Goal: Information Seeking & Learning: Learn about a topic

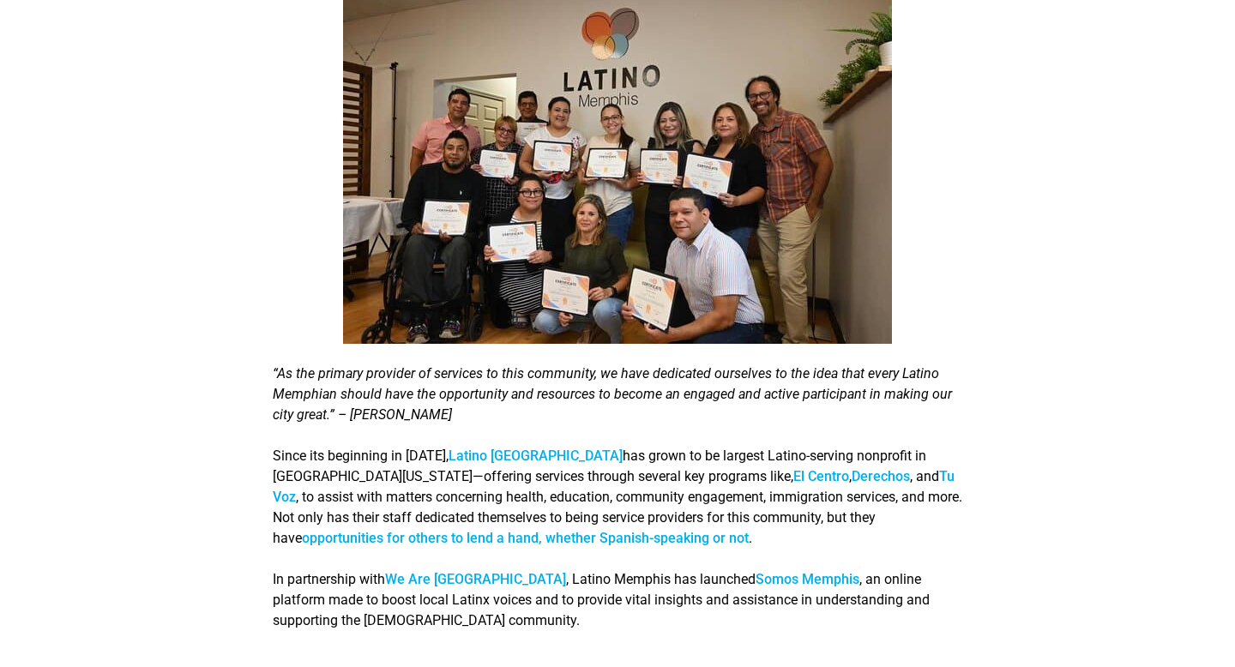
scroll to position [2238, 0]
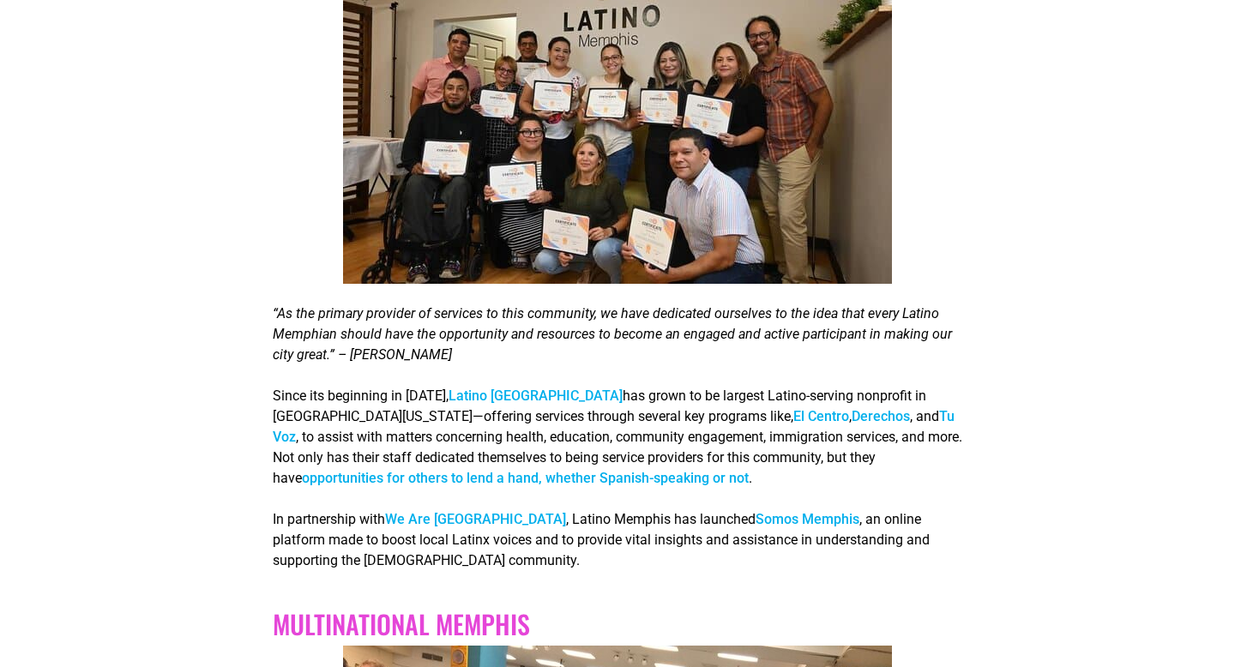
click at [490, 388] on link "Latino Memphis" at bounding box center [536, 396] width 174 height 16
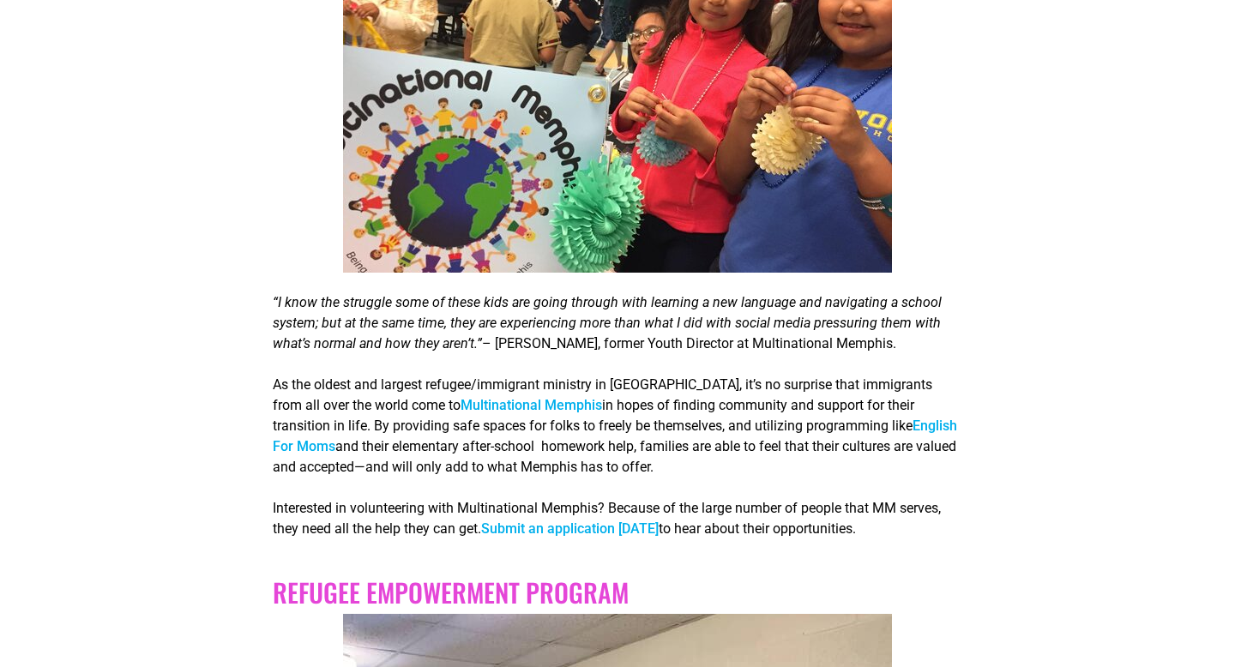
scroll to position [3025, 0]
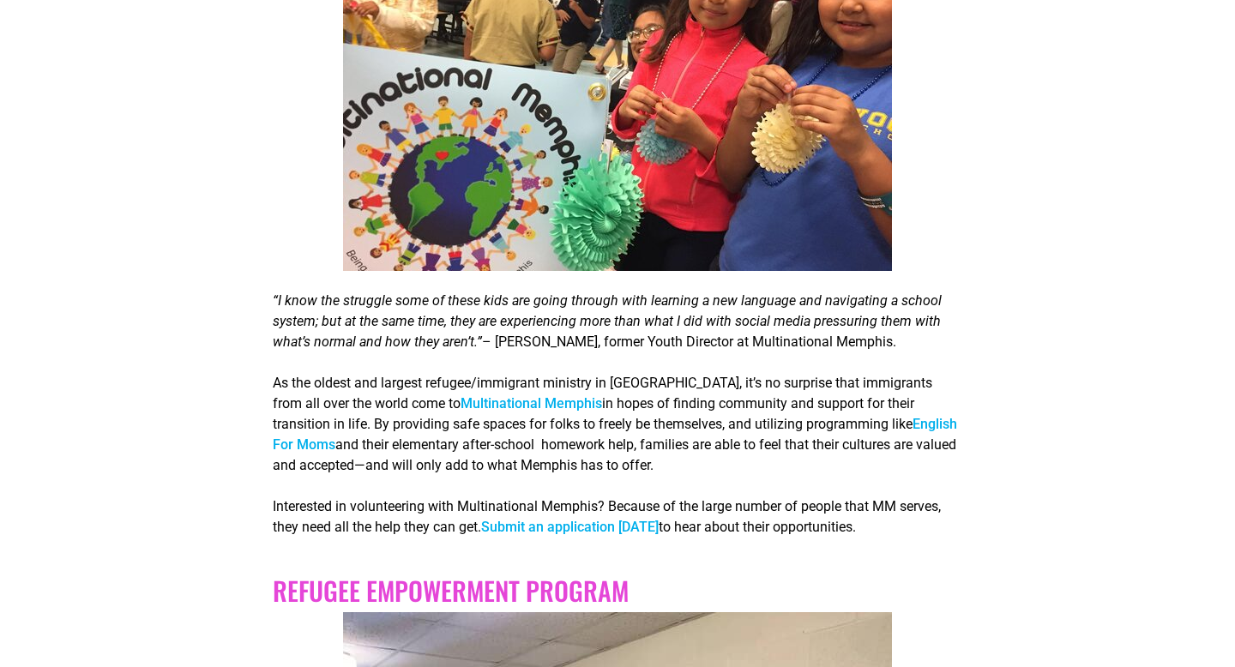
click at [493, 395] on link "Multinational Memphis" at bounding box center [531, 403] width 141 height 16
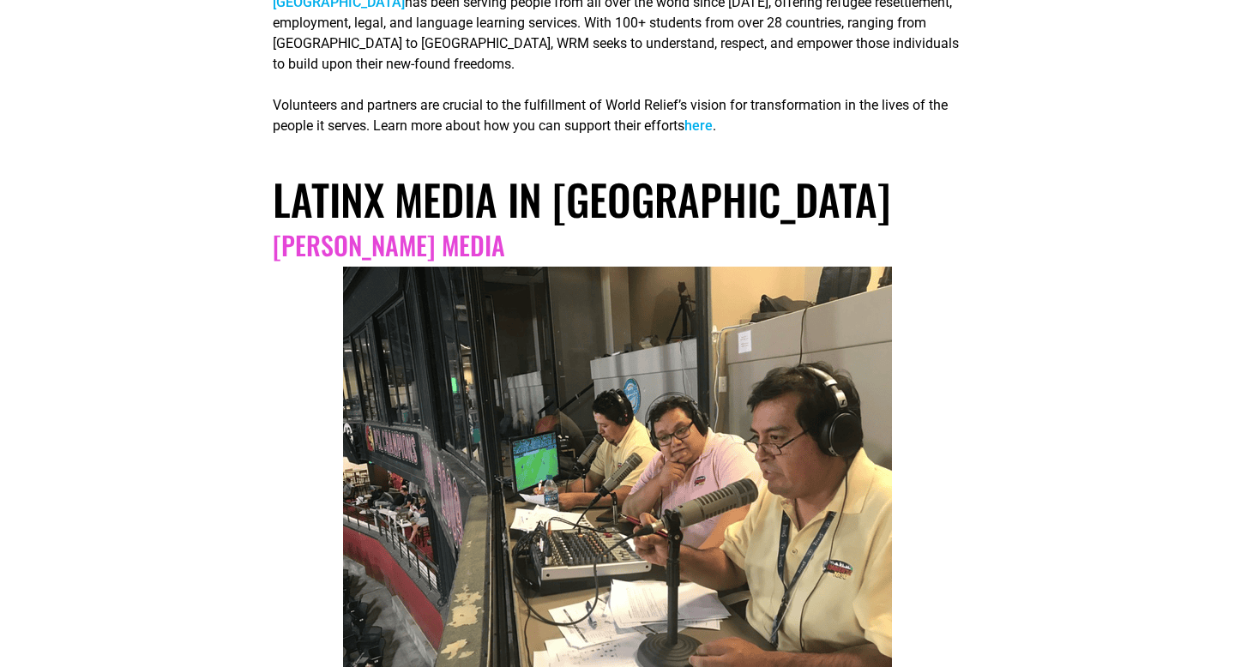
scroll to position [6453, 0]
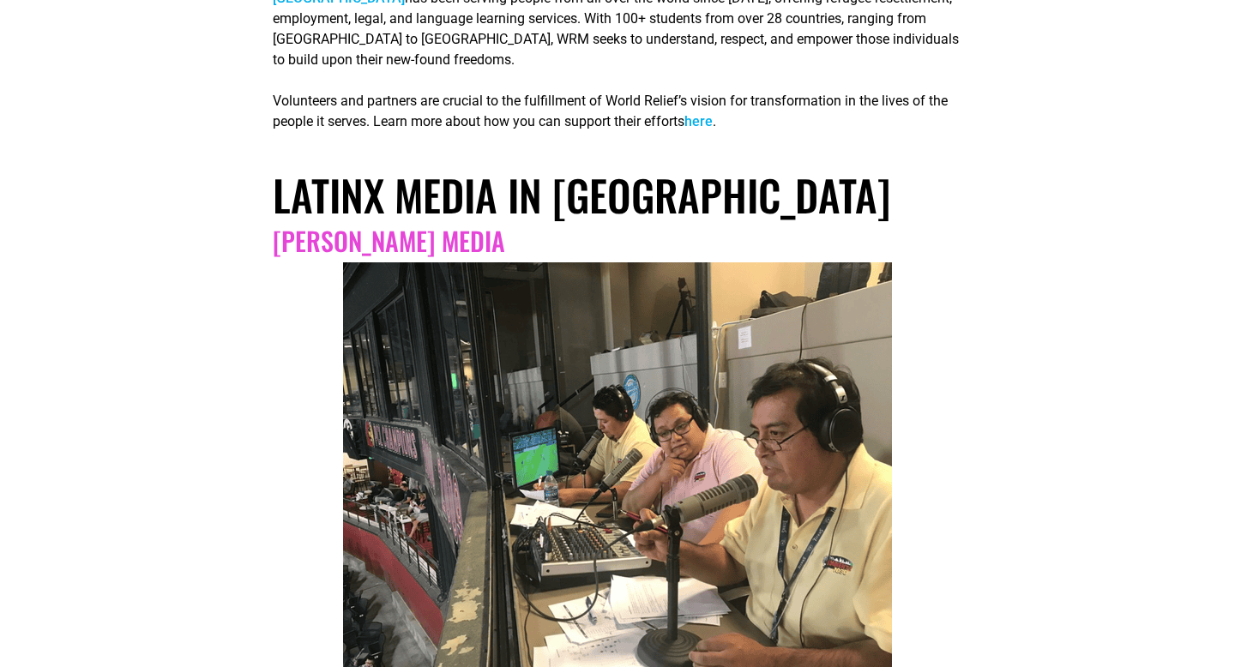
click at [365, 221] on link "Butron Media" at bounding box center [389, 240] width 232 height 39
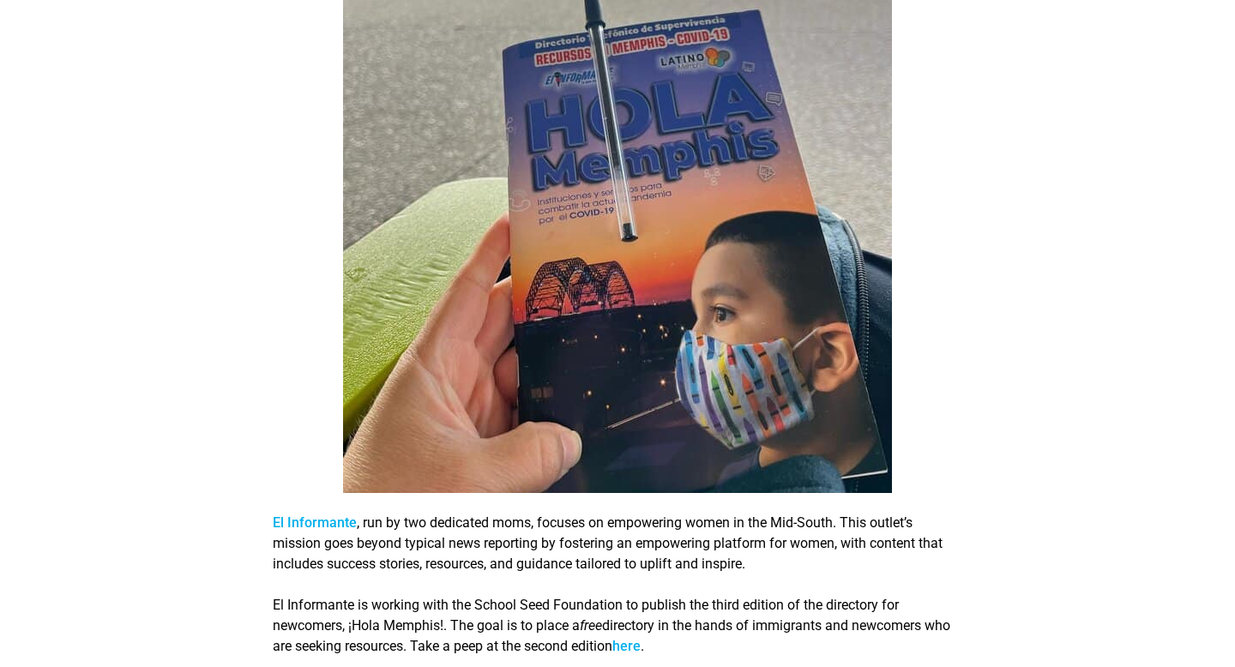
scroll to position [7542, 0]
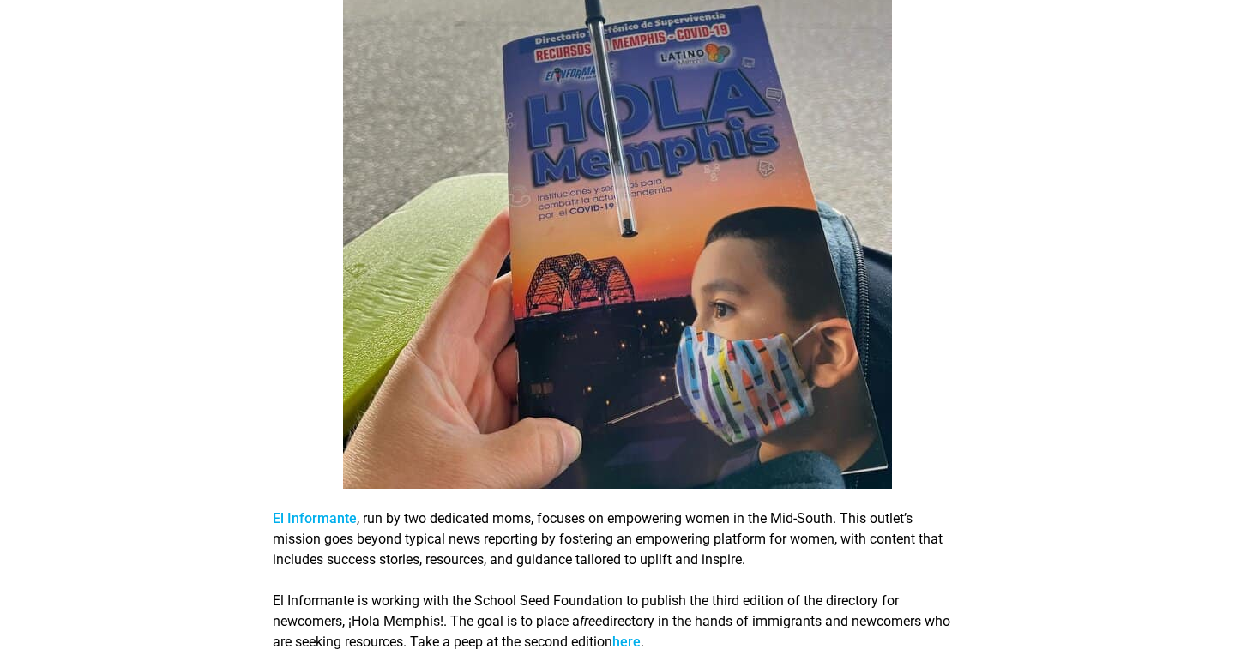
click at [326, 510] on link "El Informante" at bounding box center [315, 518] width 84 height 16
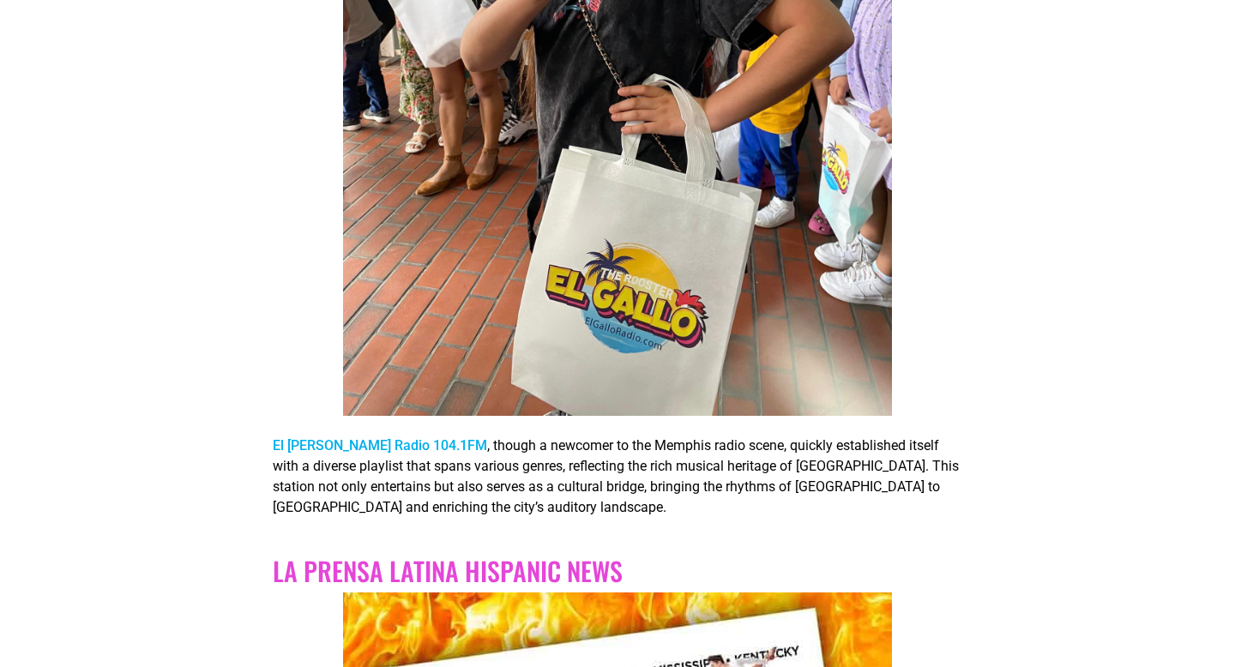
scroll to position [8588, 0]
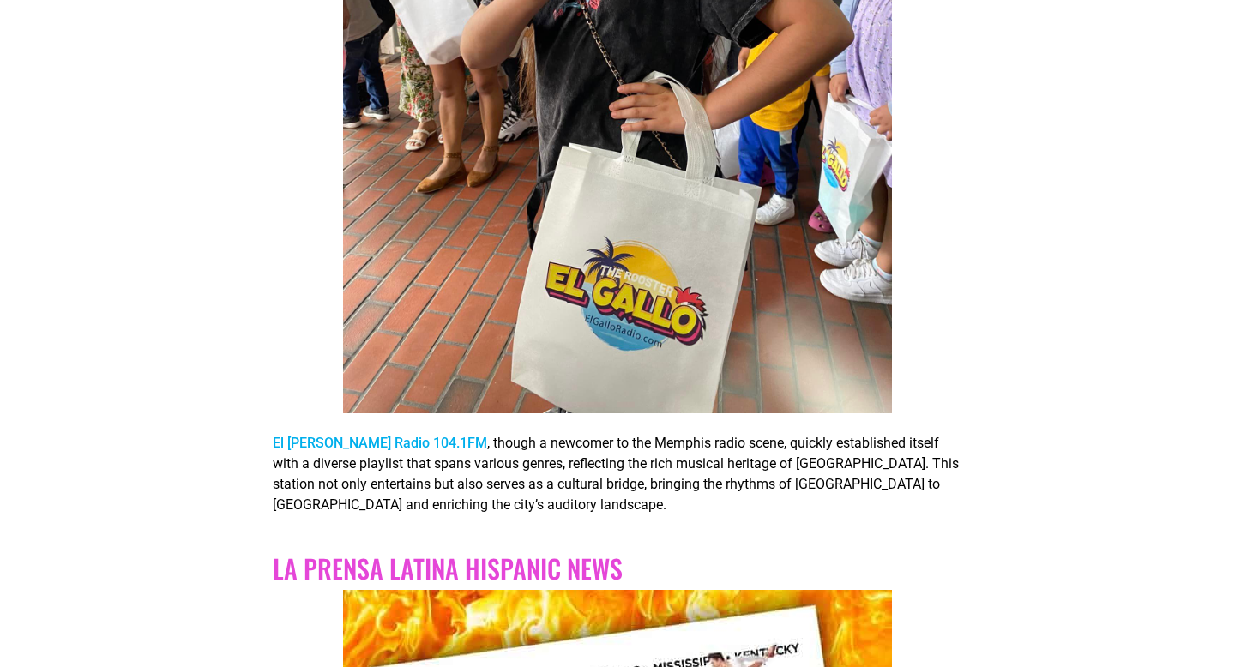
click at [368, 435] on link "El Gallo Radio 104.1FM" at bounding box center [380, 443] width 214 height 16
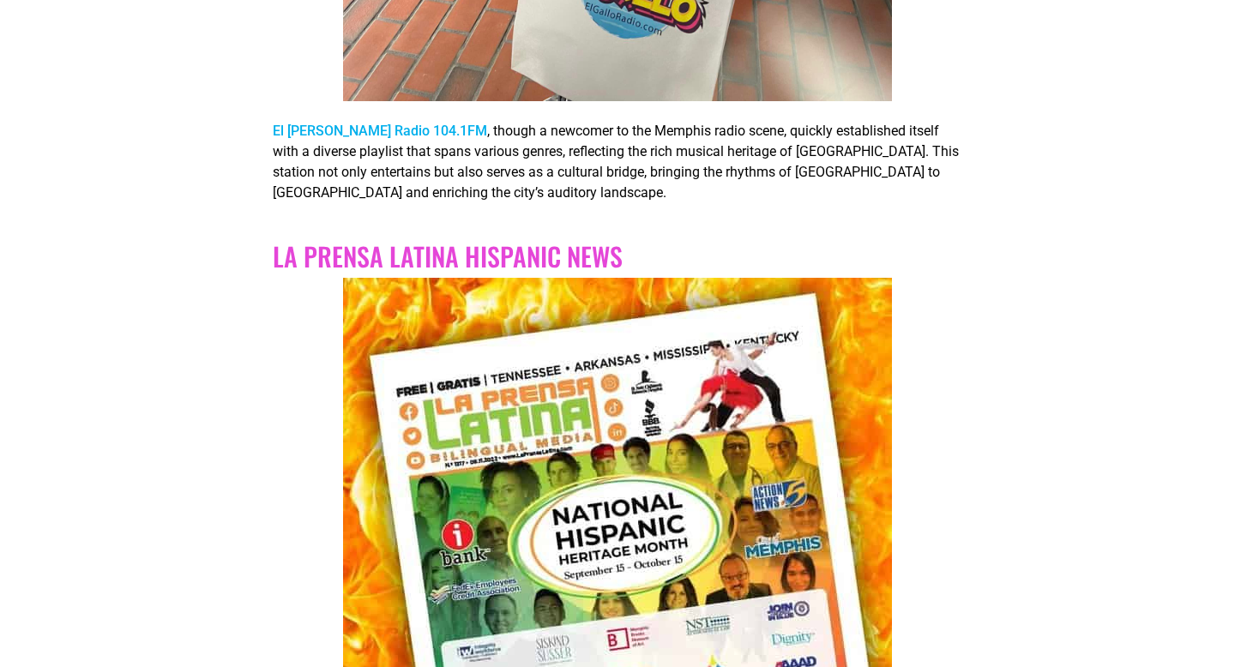
scroll to position [9330, 0]
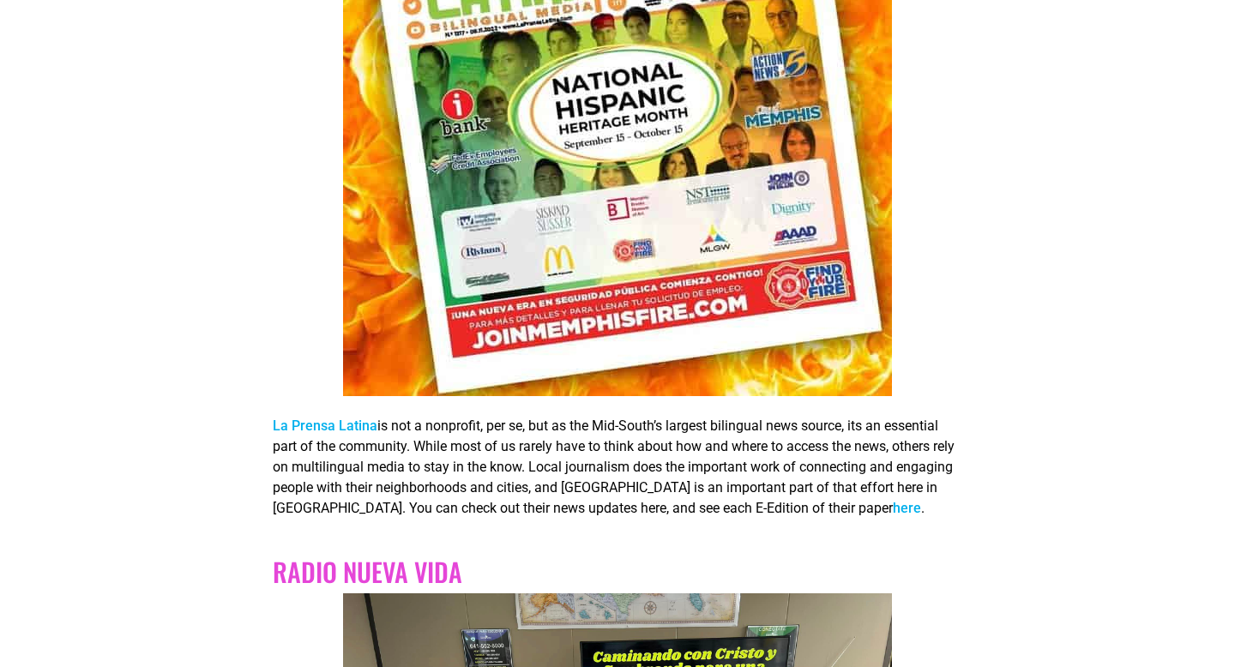
click at [349, 418] on link "La Prensa Latina" at bounding box center [325, 426] width 105 height 16
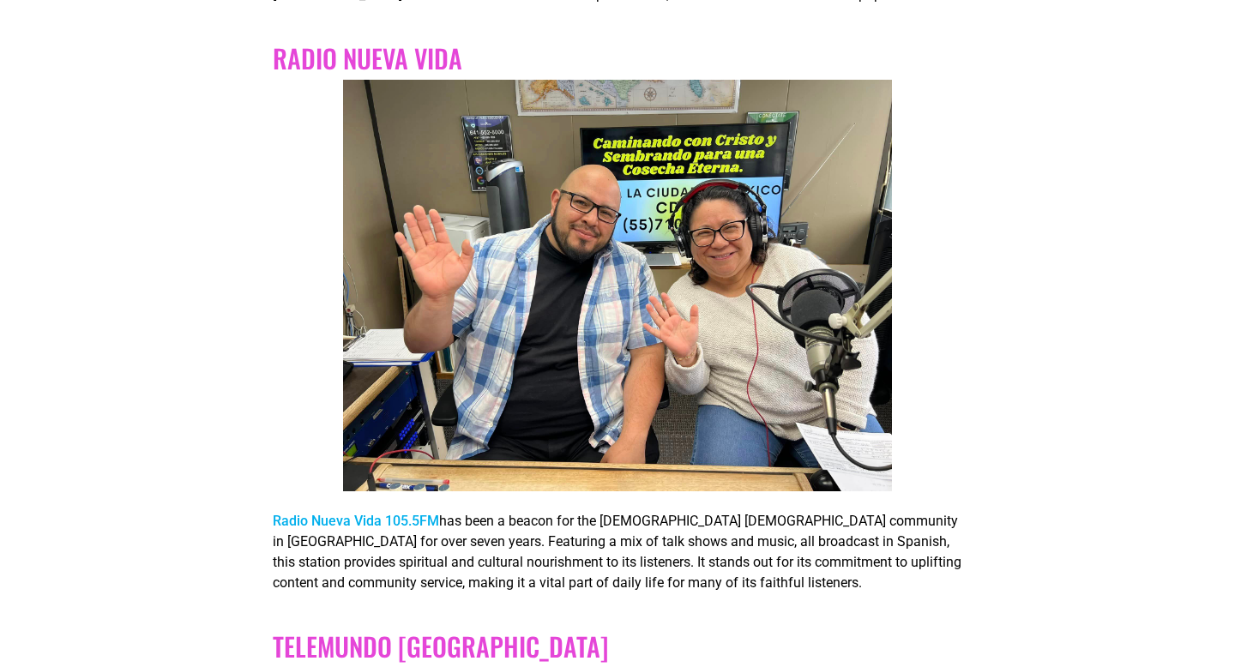
scroll to position [9853, 0]
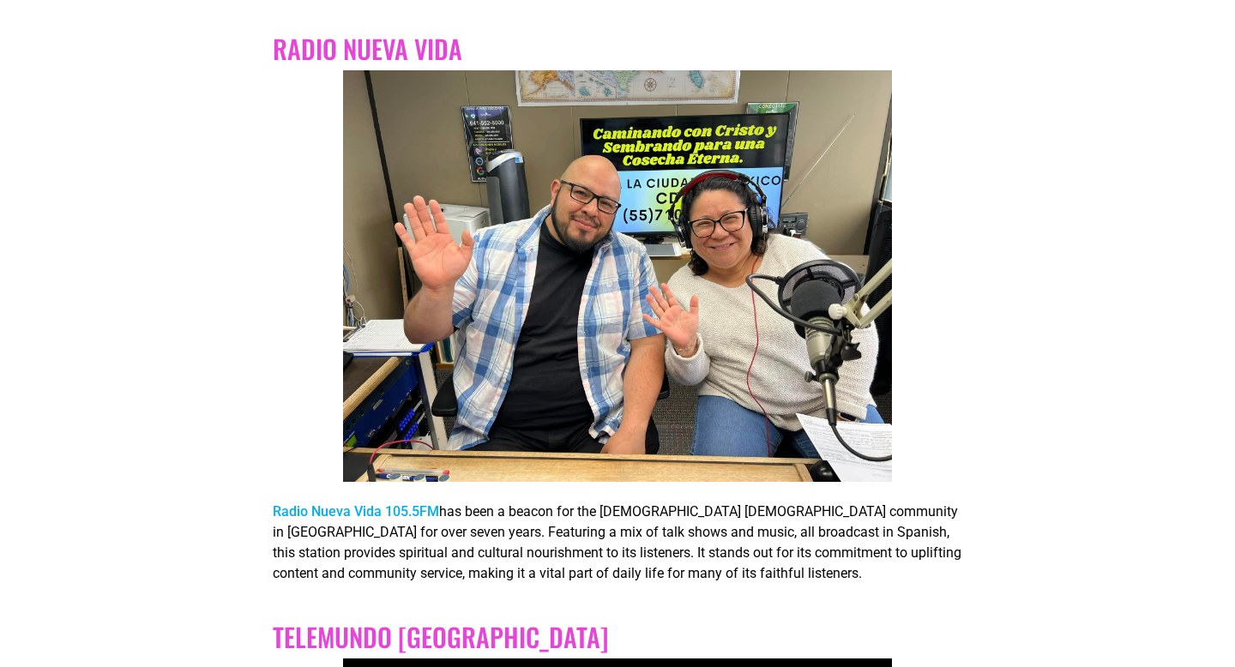
click at [387, 503] on link "Radio Nueva Vida 105.5FM" at bounding box center [356, 511] width 166 height 16
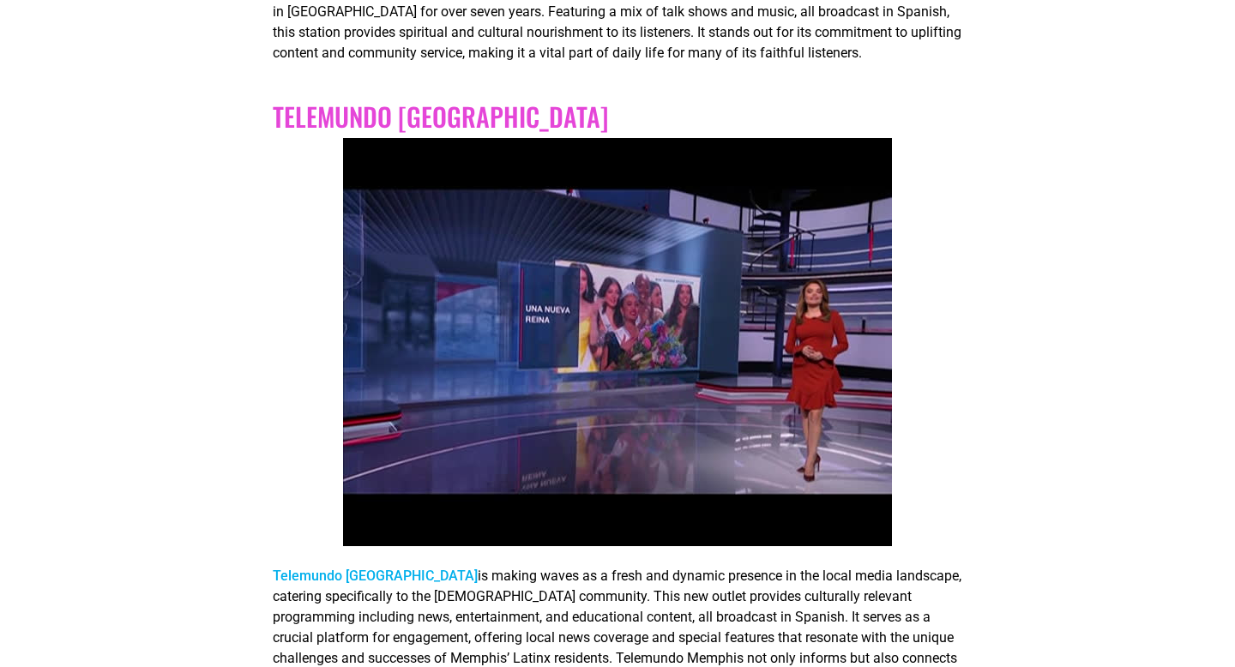
scroll to position [10408, 0]
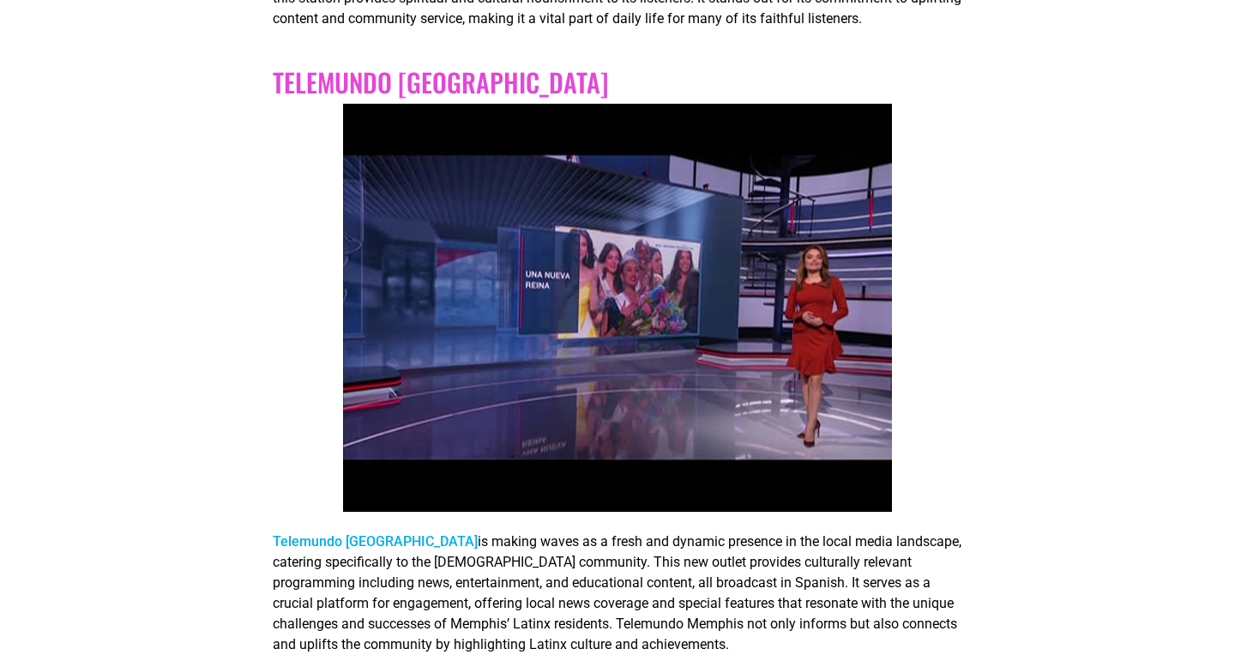
click at [339, 533] on link "Telemundo [GEOGRAPHIC_DATA]" at bounding box center [375, 541] width 205 height 16
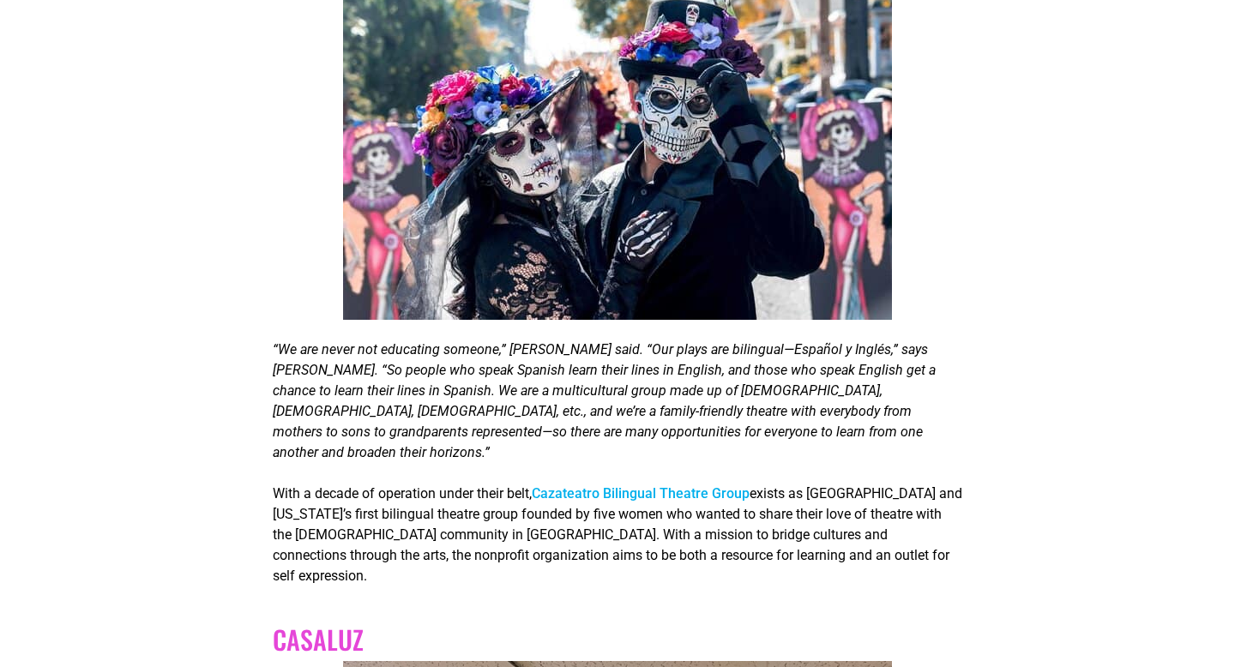
scroll to position [859, 0]
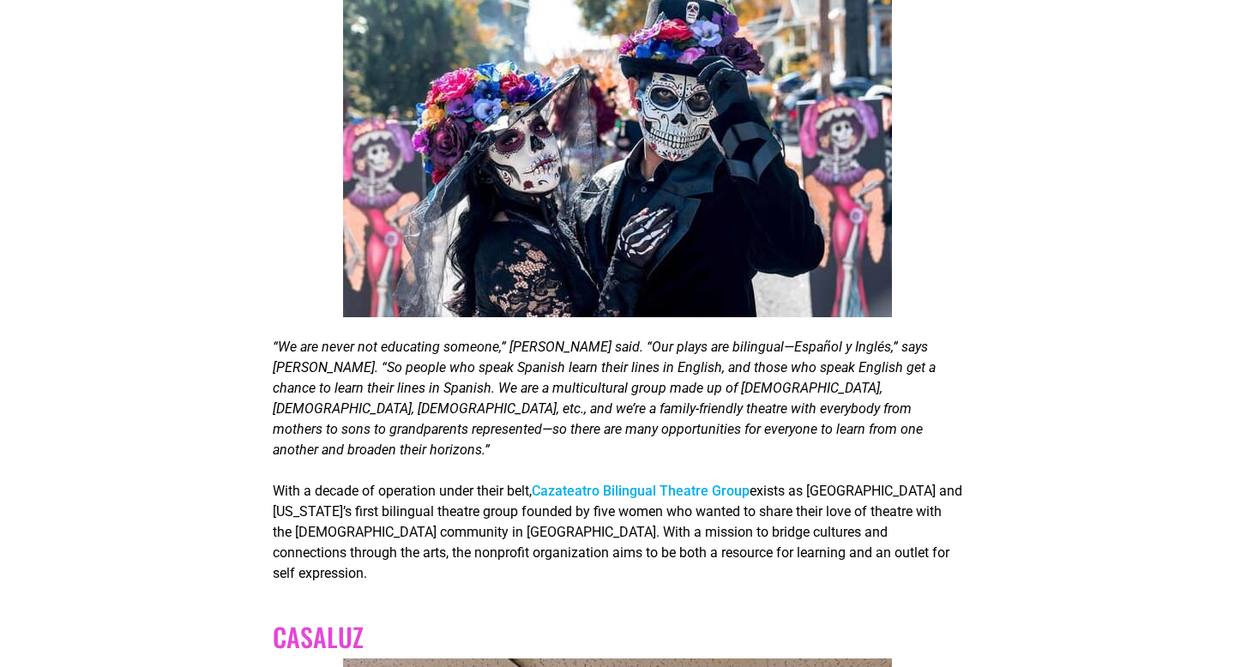
click at [690, 483] on link "Cazateatro Bilingual Theatre Group" at bounding box center [641, 491] width 218 height 16
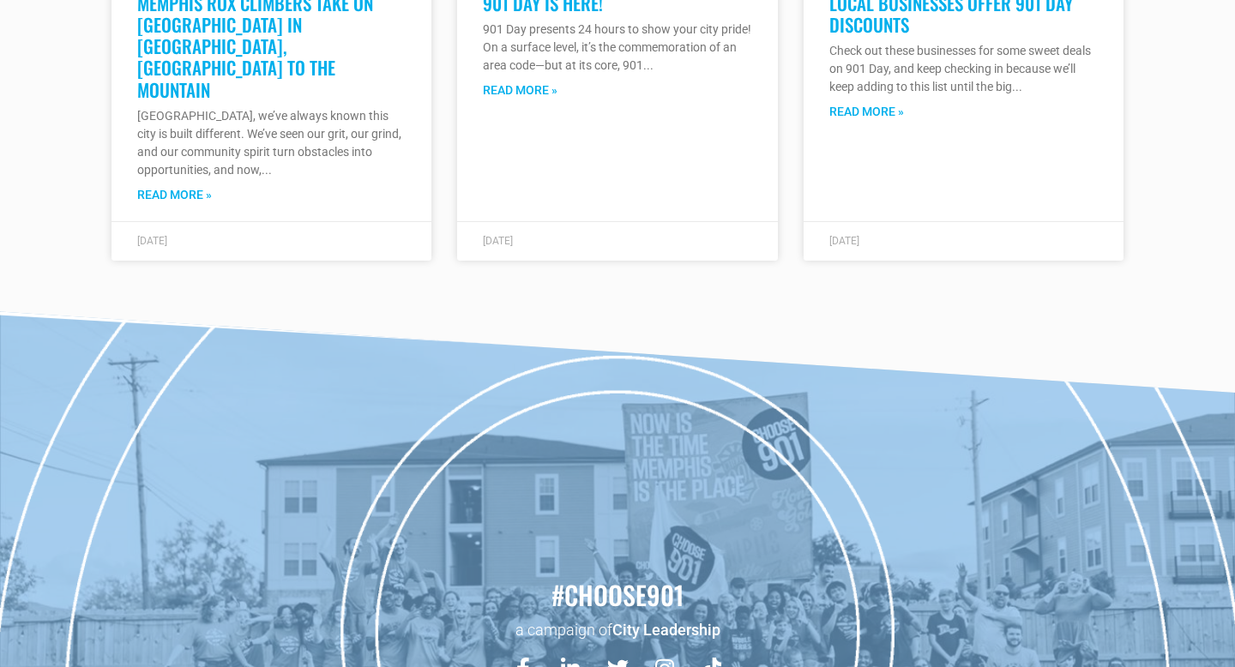
scroll to position [12096, 0]
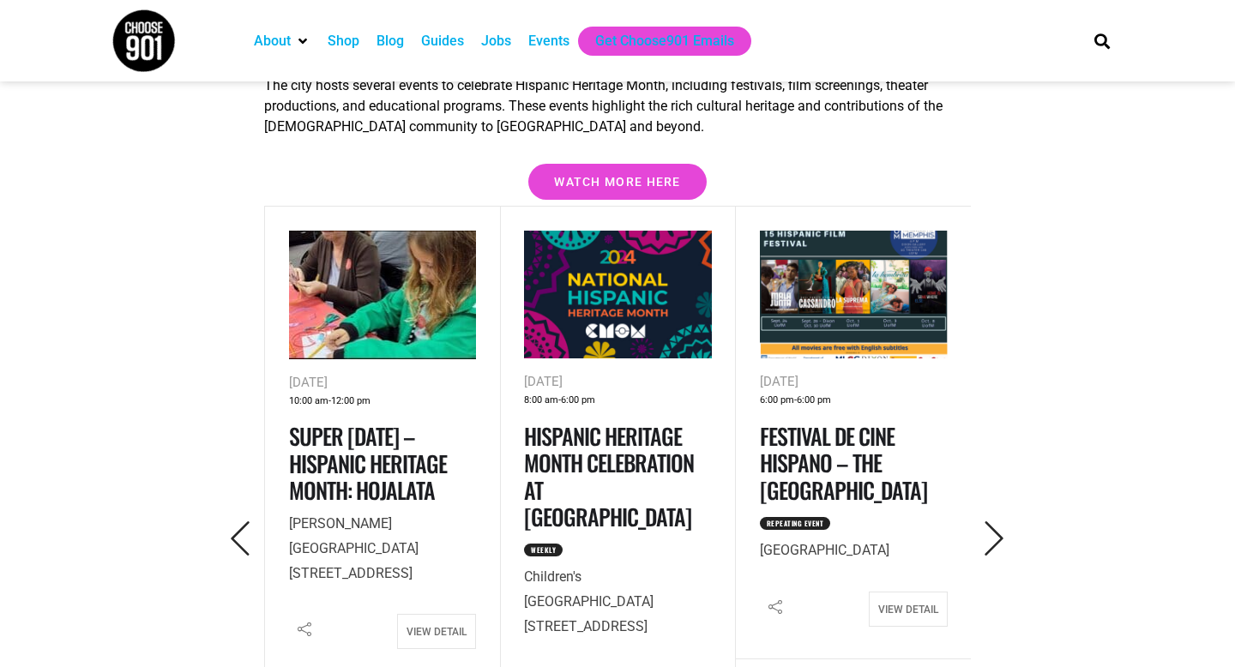
scroll to position [2338, 0]
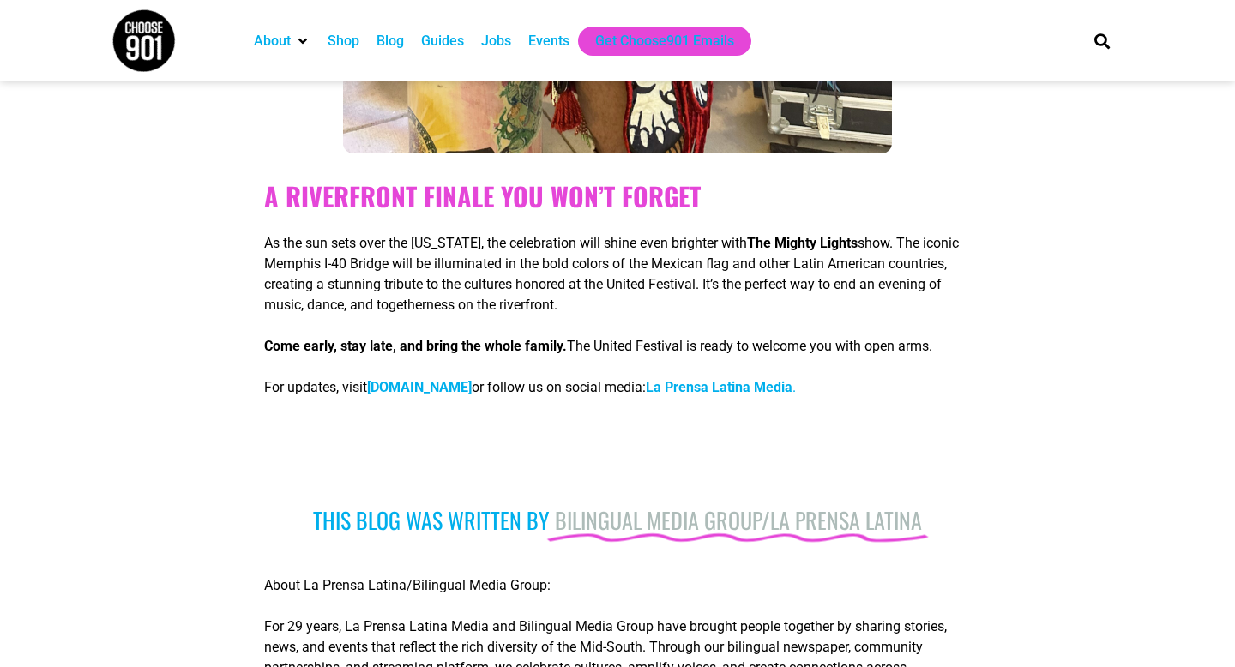
scroll to position [6327, 0]
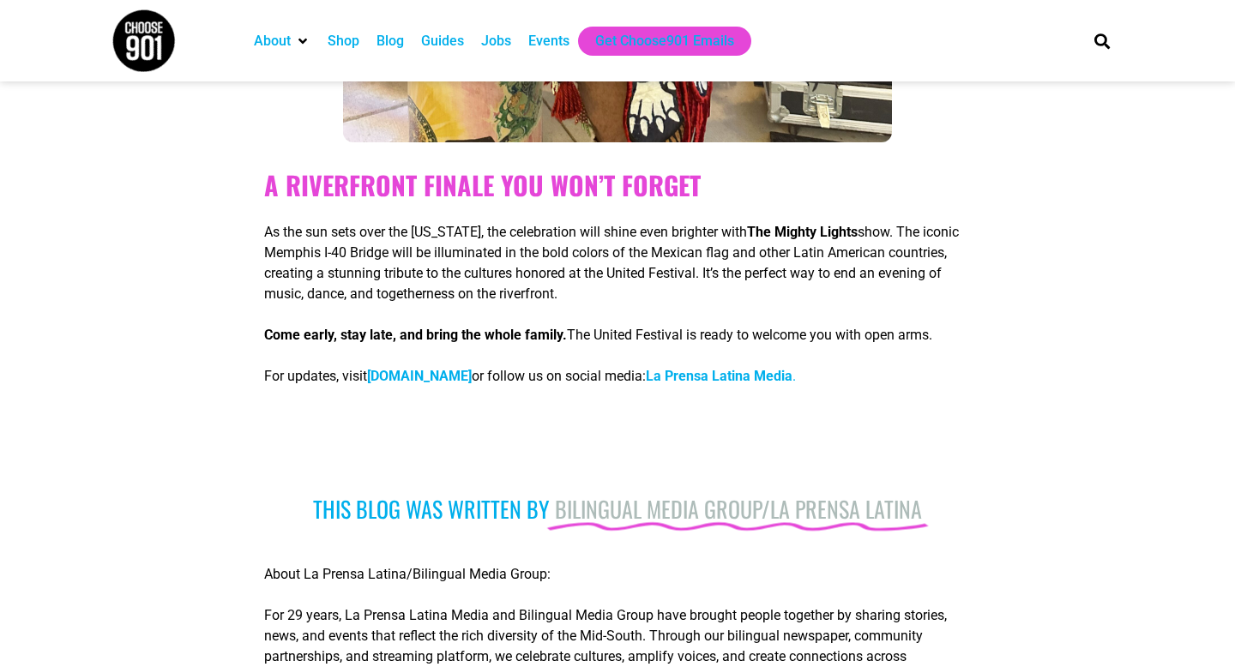
click at [792, 368] on b "La Prensa Latina Media" at bounding box center [719, 376] width 147 height 16
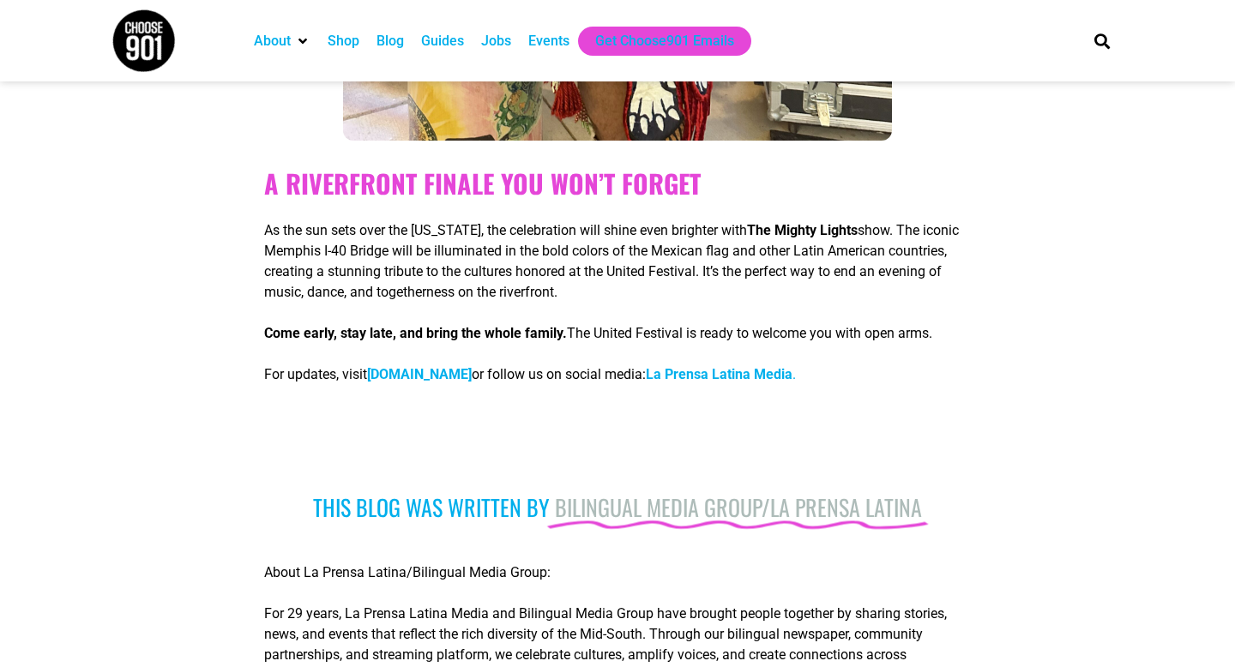
click at [408, 366] on b "[DOMAIN_NAME]" at bounding box center [419, 374] width 105 height 16
